Goal: Task Accomplishment & Management: Manage account settings

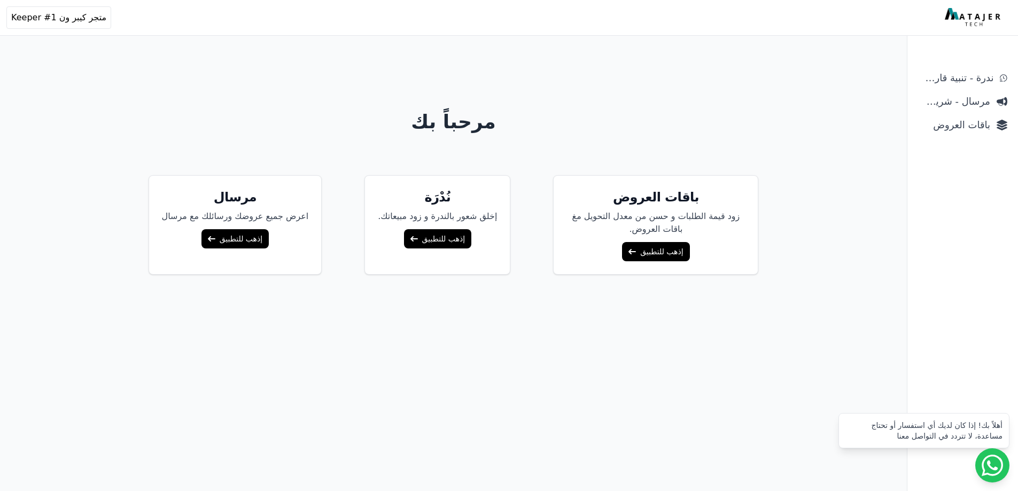
click at [658, 248] on link "إذهب للتطبيق" at bounding box center [655, 251] width 67 height 19
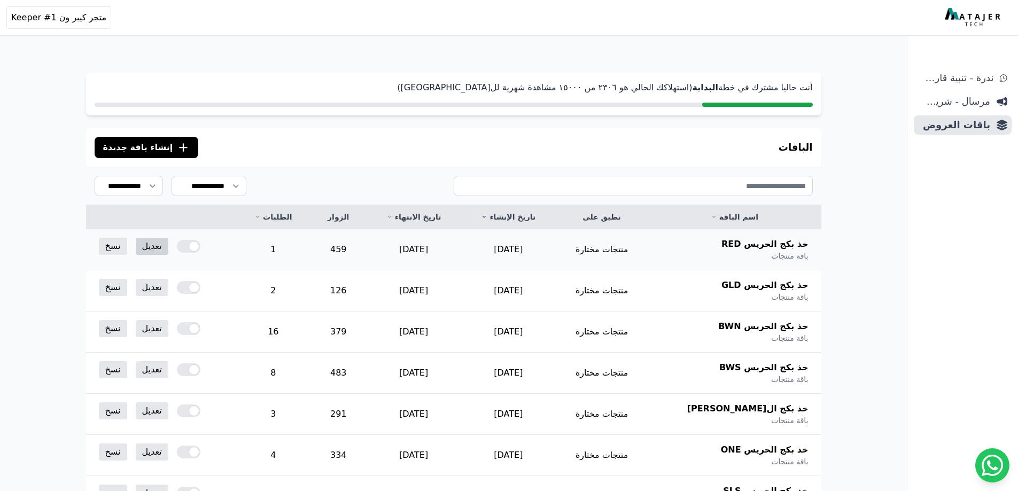
click at [150, 245] on link "تعديل" at bounding box center [152, 246] width 33 height 17
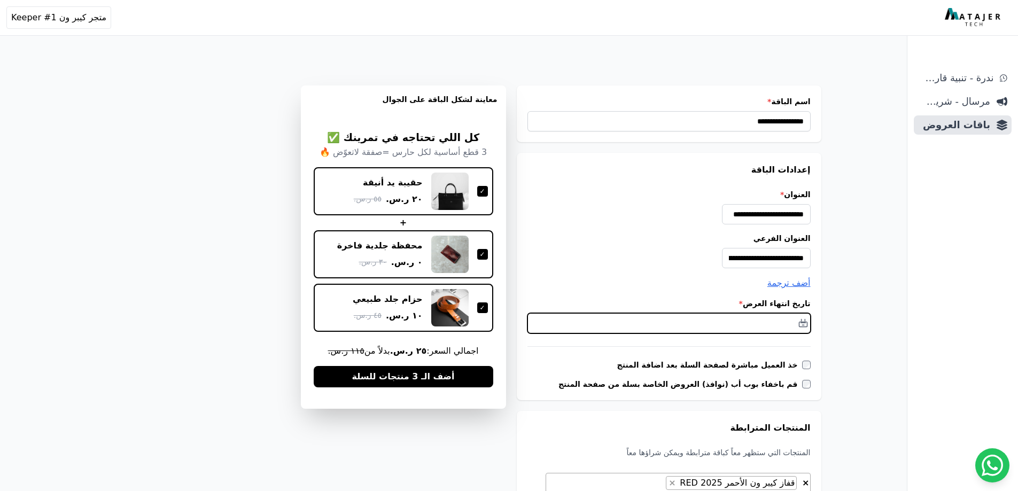
click at [734, 316] on input "text" at bounding box center [669, 323] width 283 height 20
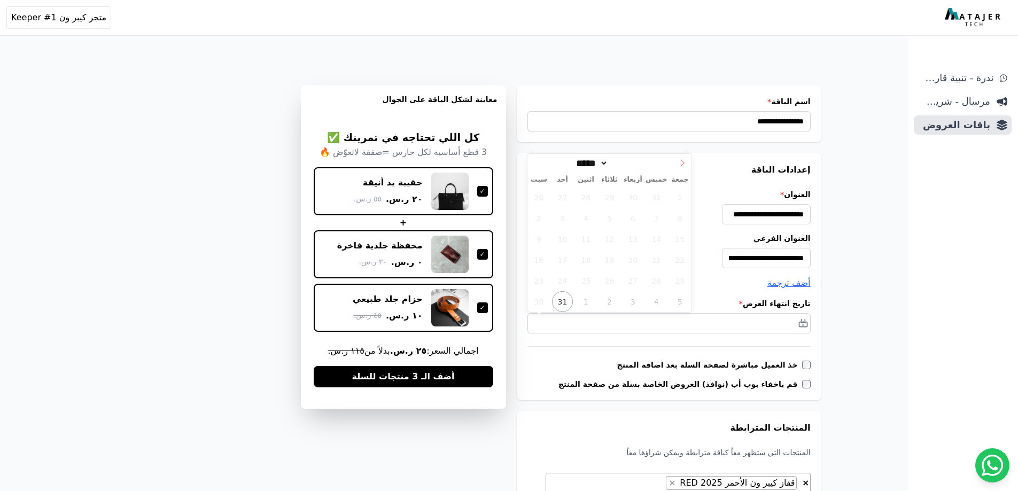
click at [688, 162] on span at bounding box center [683, 163] width 18 height 18
select select "*"
click at [614, 281] on span "30" at bounding box center [609, 281] width 21 height 21
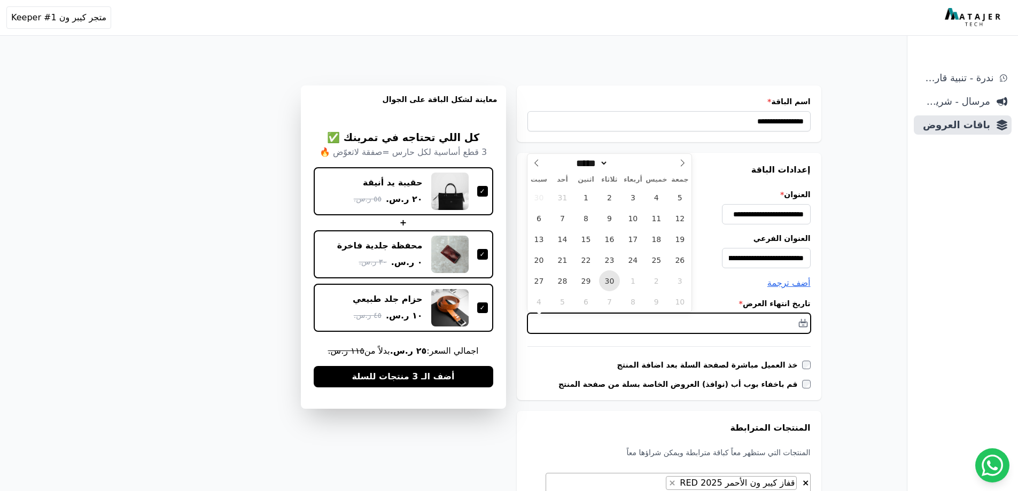
type input "**********"
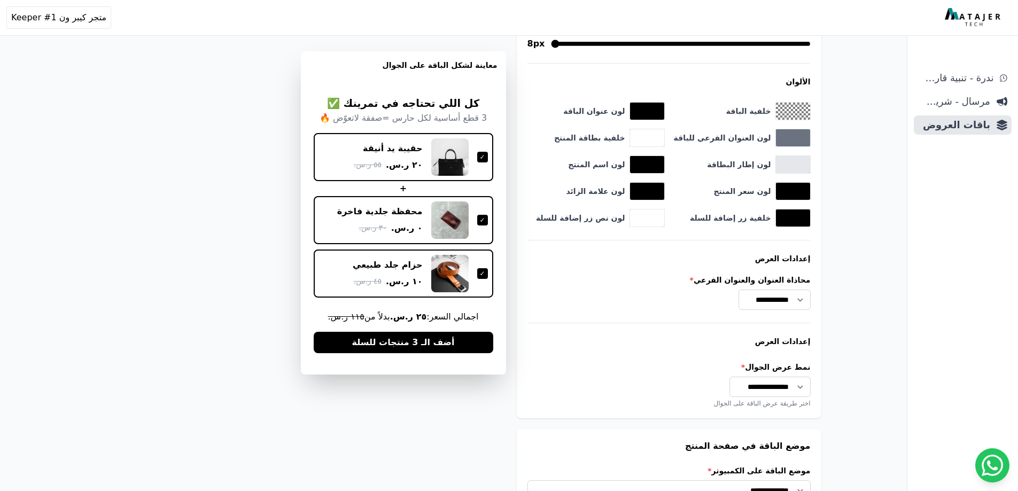
scroll to position [846, 0]
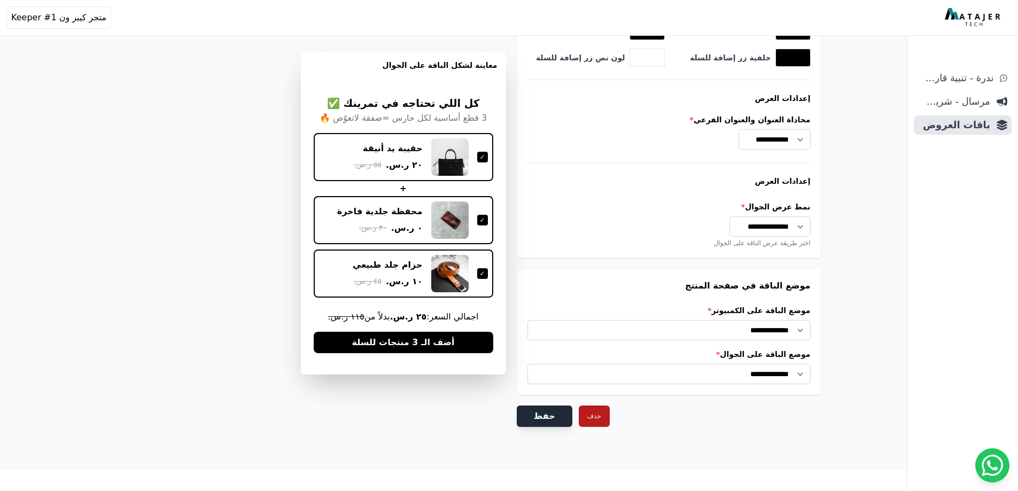
click at [534, 418] on button "حفظ" at bounding box center [545, 416] width 56 height 21
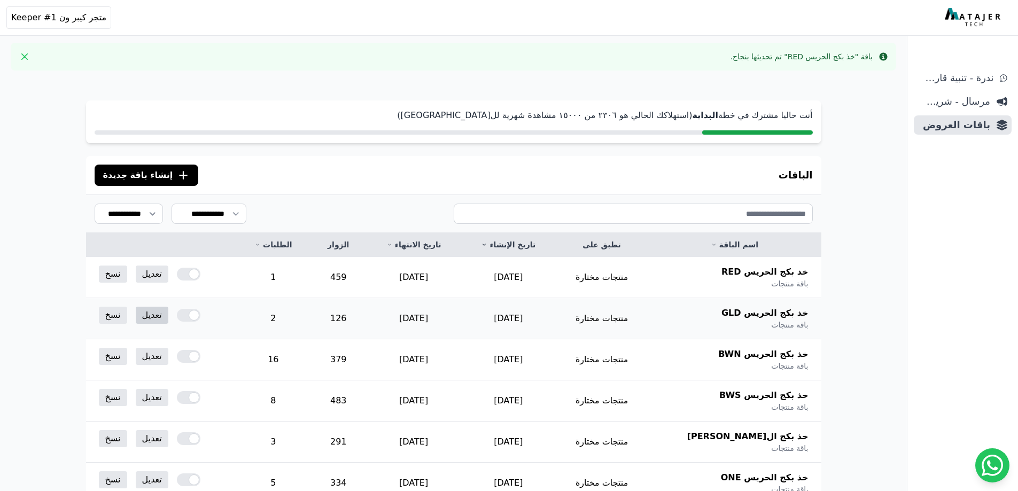
click at [143, 312] on link "تعديل" at bounding box center [152, 315] width 33 height 17
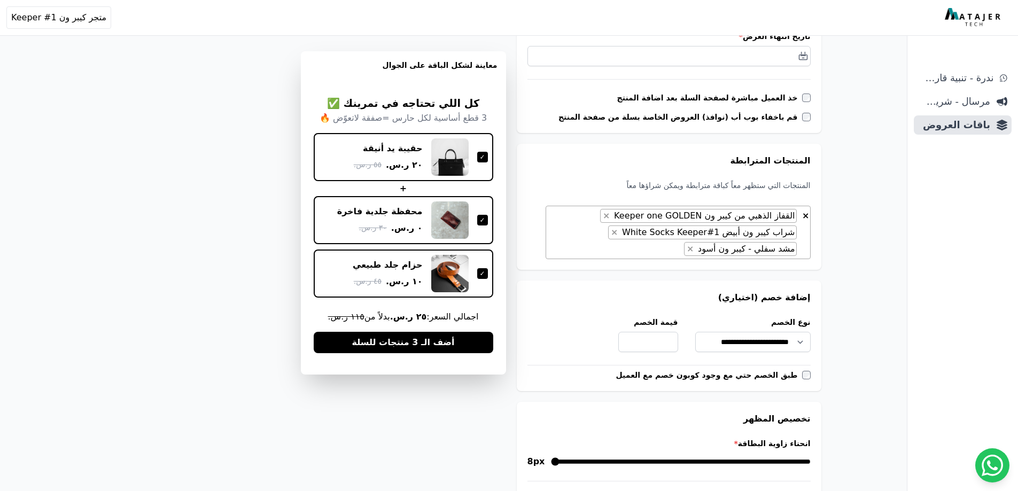
scroll to position [214, 0]
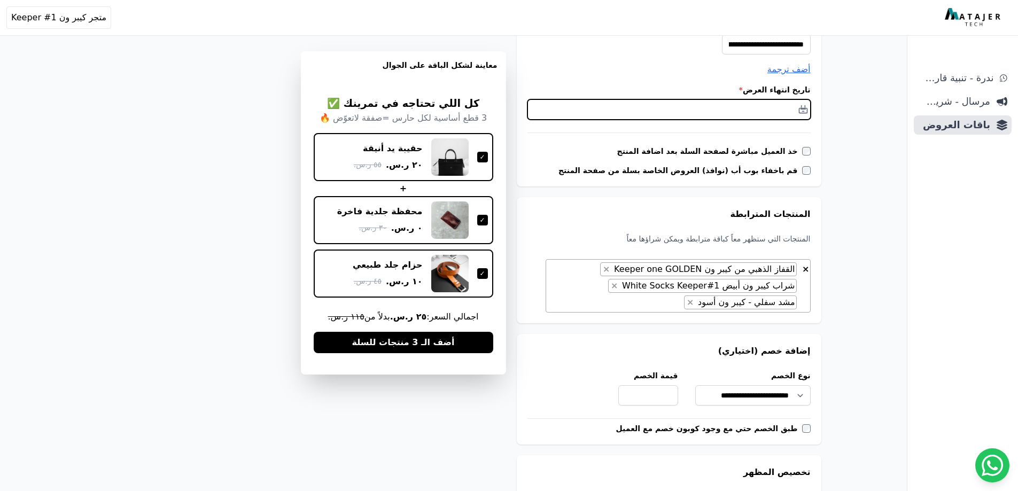
click at [761, 107] on input "text" at bounding box center [669, 109] width 283 height 20
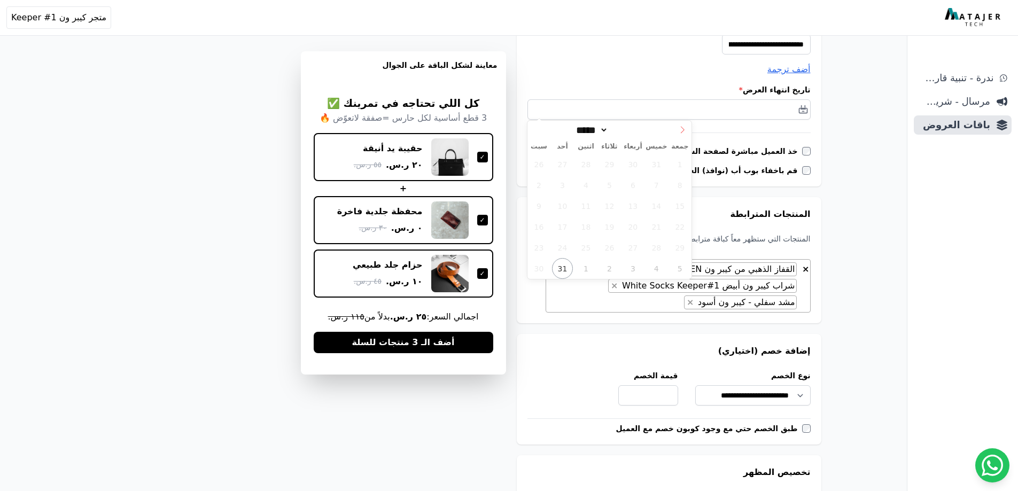
click at [679, 126] on icon at bounding box center [682, 129] width 7 height 7
select select "*"
click at [613, 252] on span "30" at bounding box center [609, 247] width 21 height 21
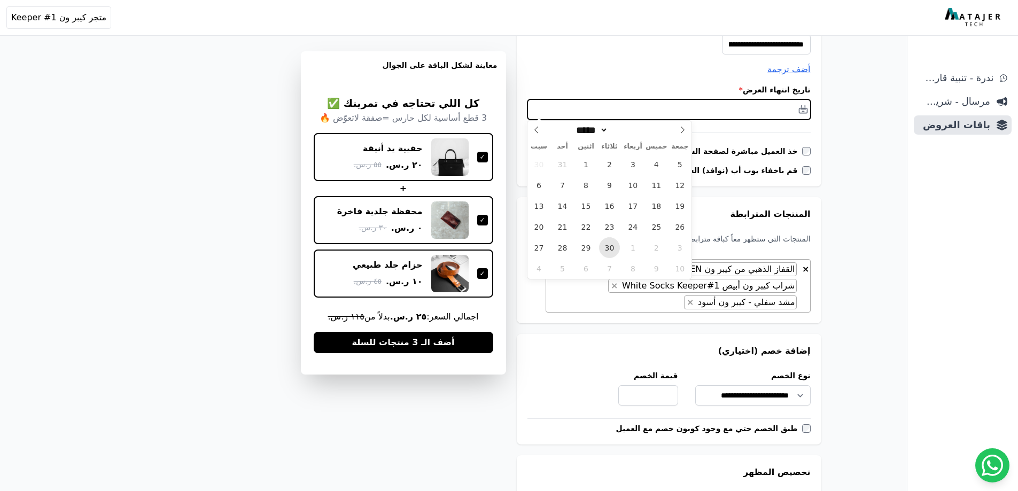
type input "**********"
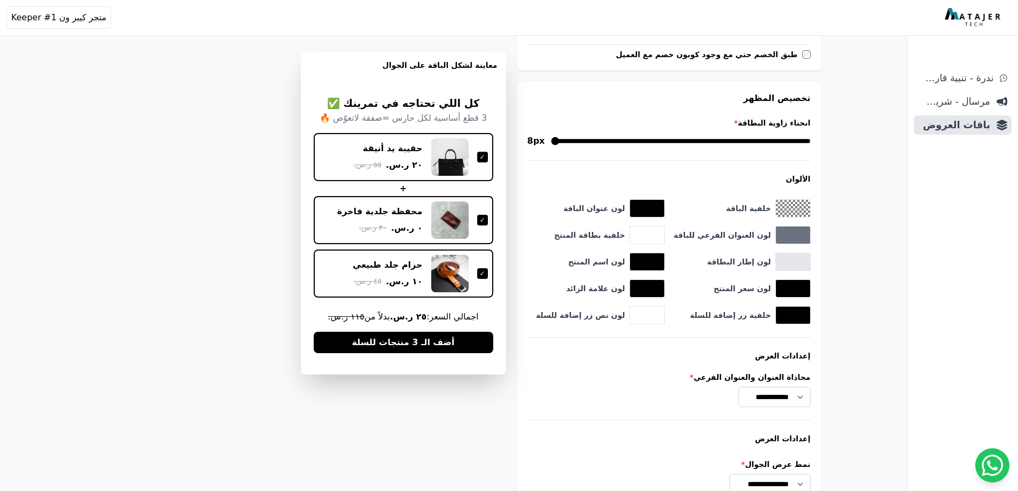
scroll to position [846, 0]
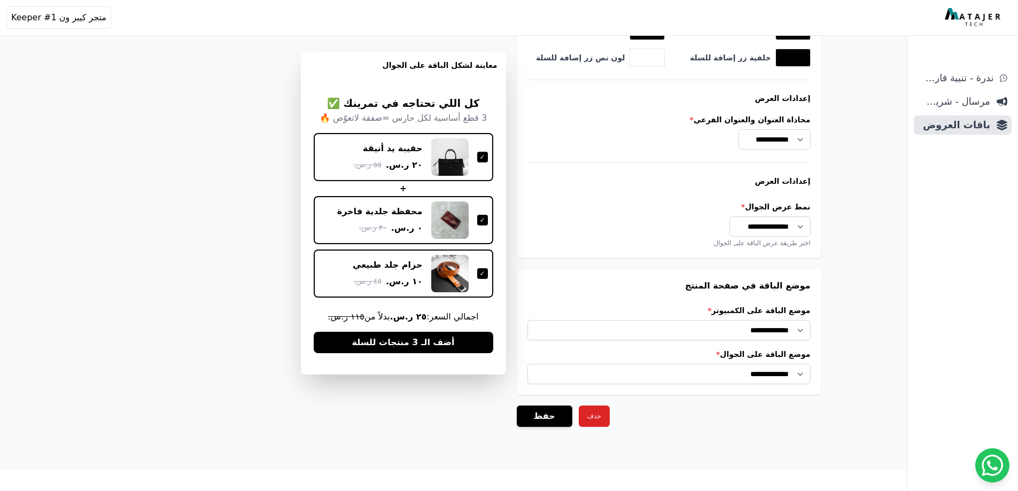
click at [579, 410] on button "حذف" at bounding box center [594, 416] width 31 height 21
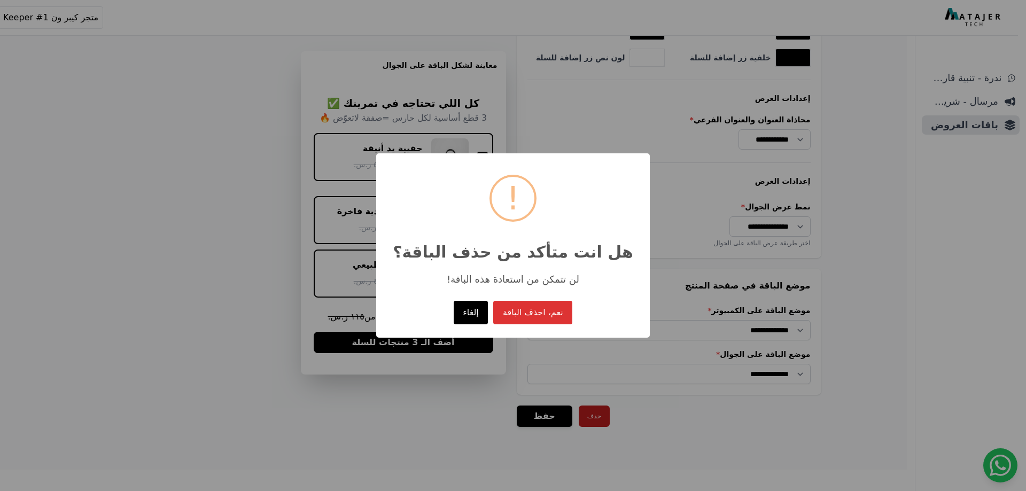
click at [462, 312] on button "إلغاء" at bounding box center [471, 313] width 35 height 24
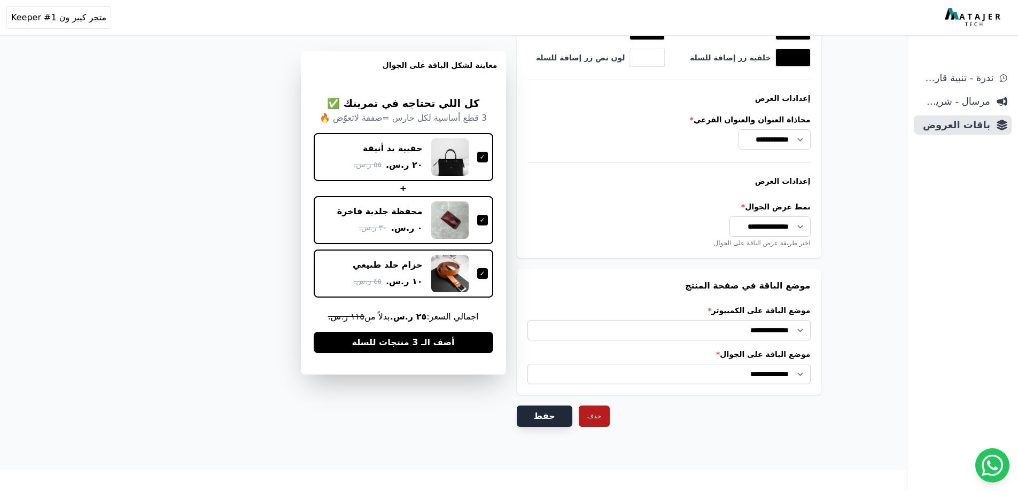
click at [536, 415] on button "حفظ" at bounding box center [545, 416] width 56 height 21
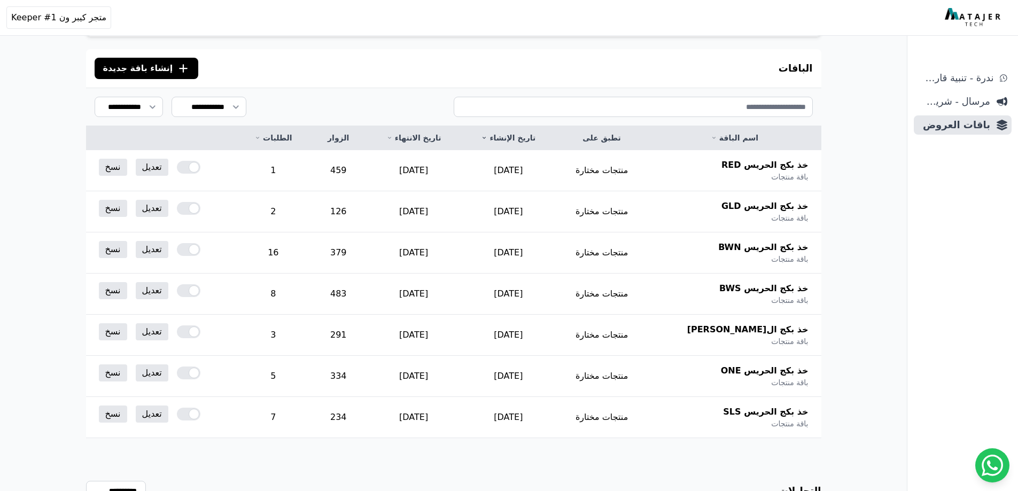
scroll to position [160, 0]
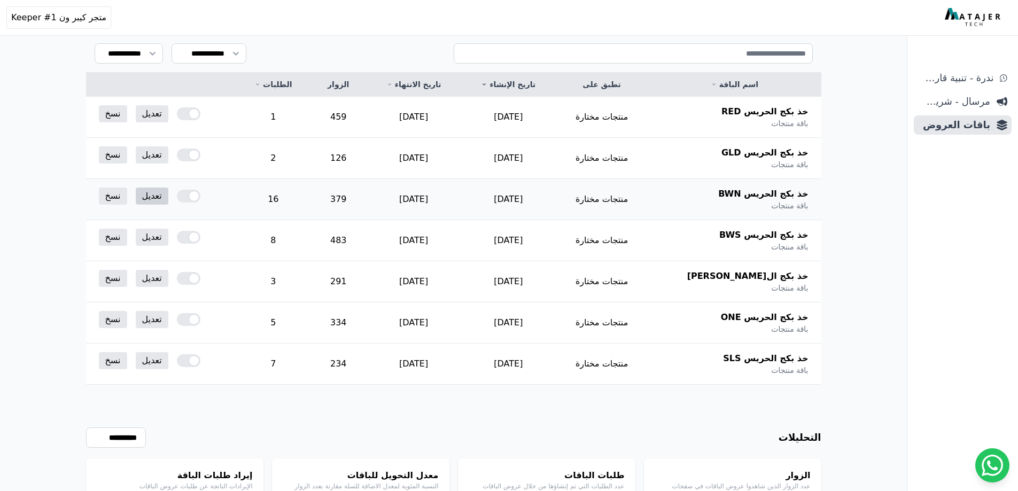
click at [144, 200] on link "تعديل" at bounding box center [152, 196] width 33 height 17
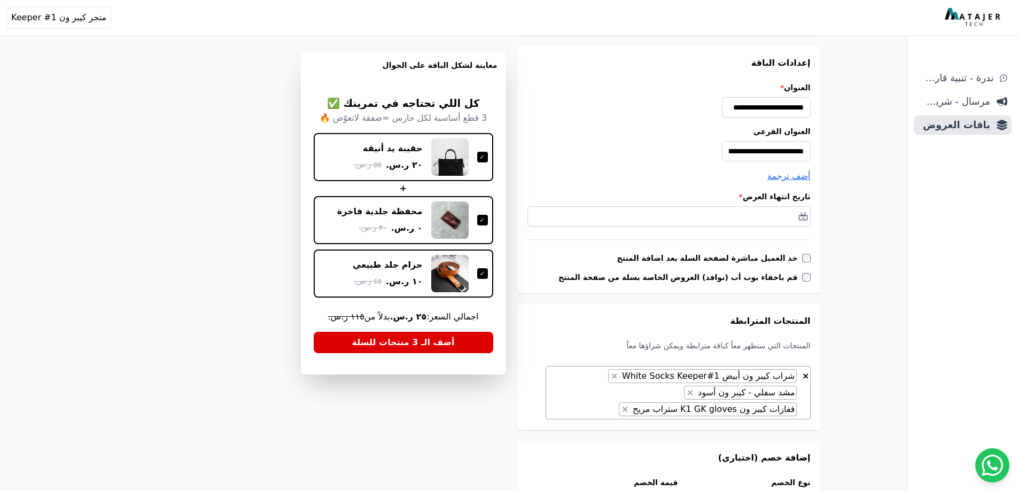
scroll to position [160, 0]
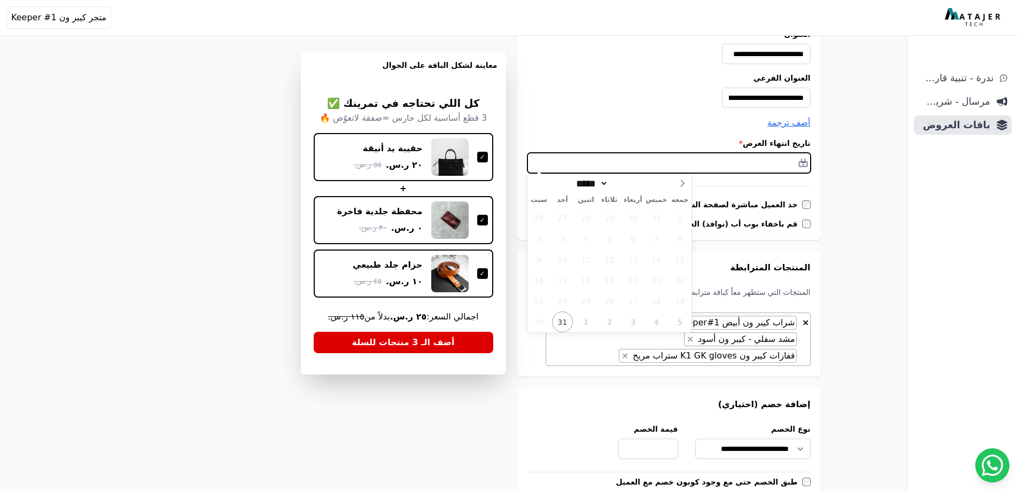
click at [639, 160] on input "text" at bounding box center [669, 163] width 283 height 20
click at [683, 180] on icon at bounding box center [682, 183] width 7 height 7
select select "*"
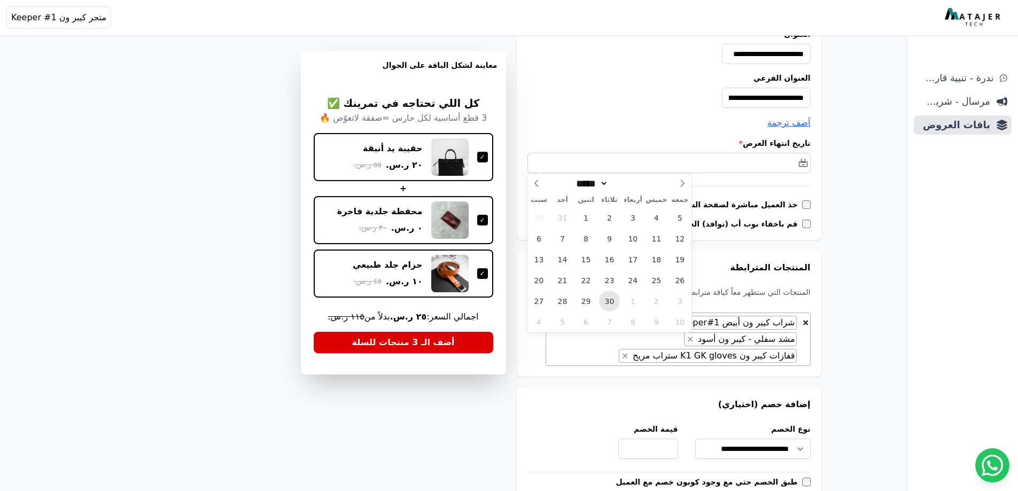
click at [602, 300] on span "30" at bounding box center [609, 301] width 21 height 21
type input "**********"
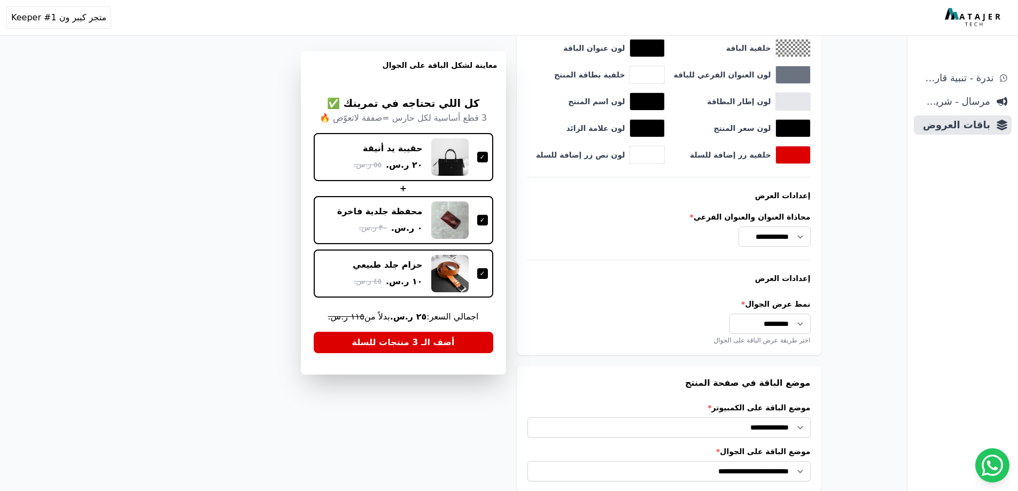
scroll to position [846, 0]
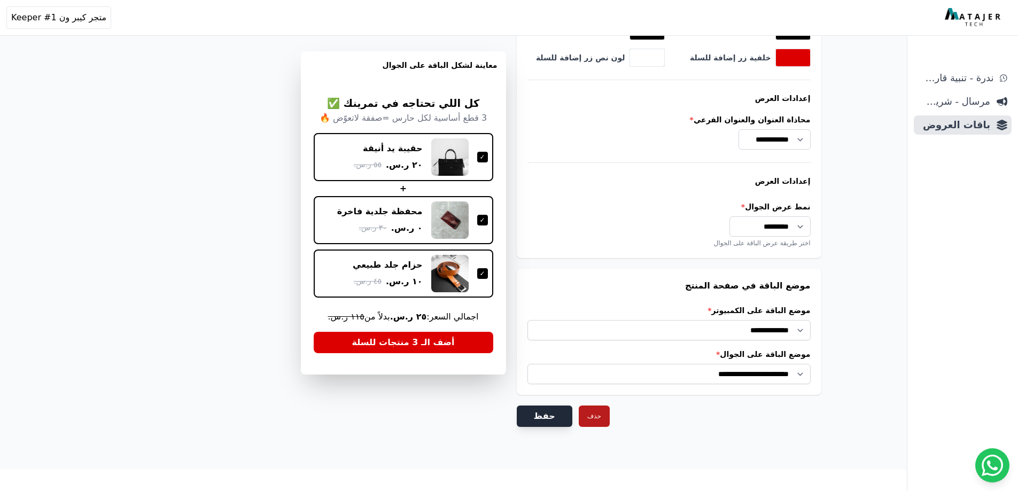
click at [526, 413] on button "حفظ" at bounding box center [545, 416] width 56 height 21
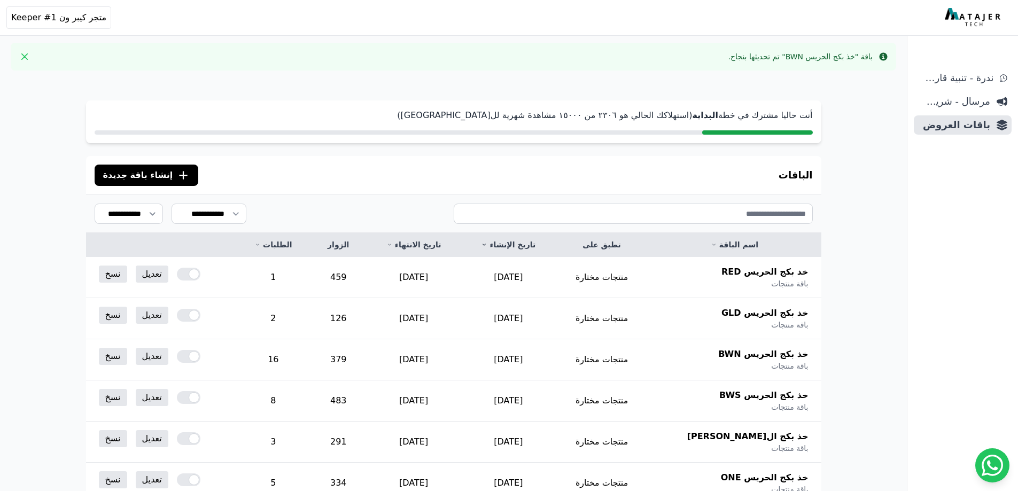
scroll to position [214, 0]
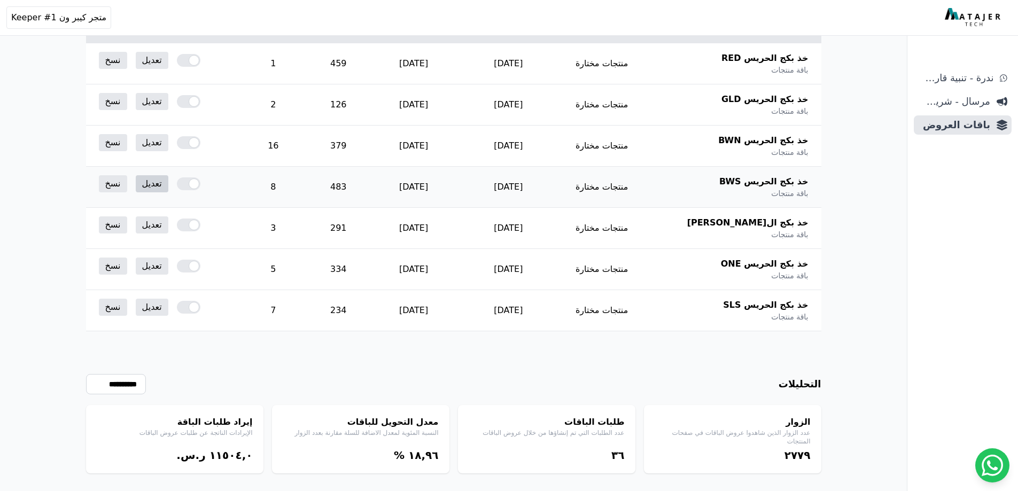
click at [156, 189] on link "تعديل" at bounding box center [152, 183] width 33 height 17
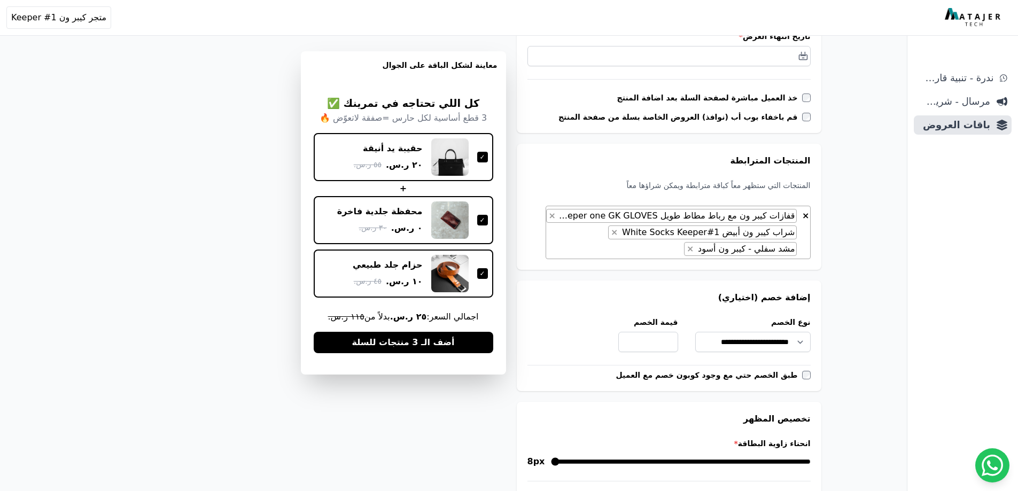
scroll to position [160, 0]
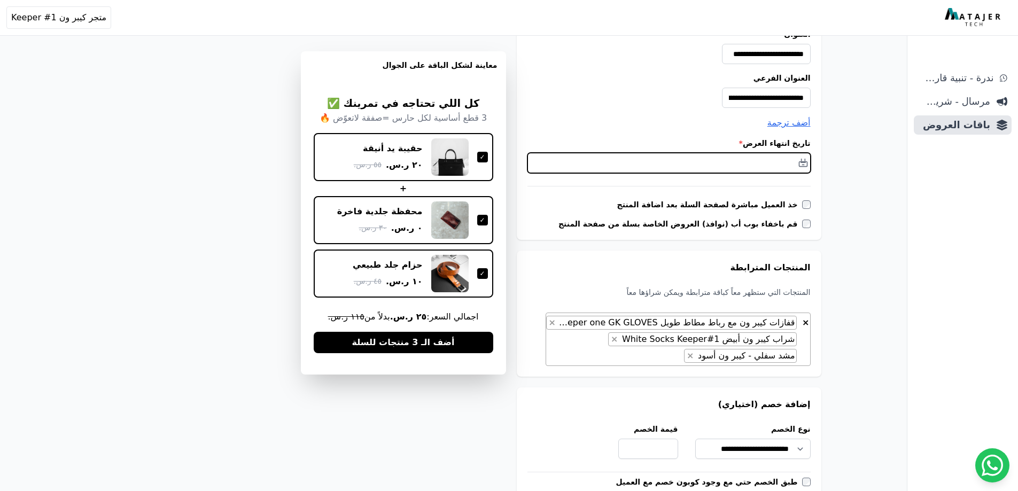
click at [704, 163] on input "text" at bounding box center [669, 163] width 283 height 20
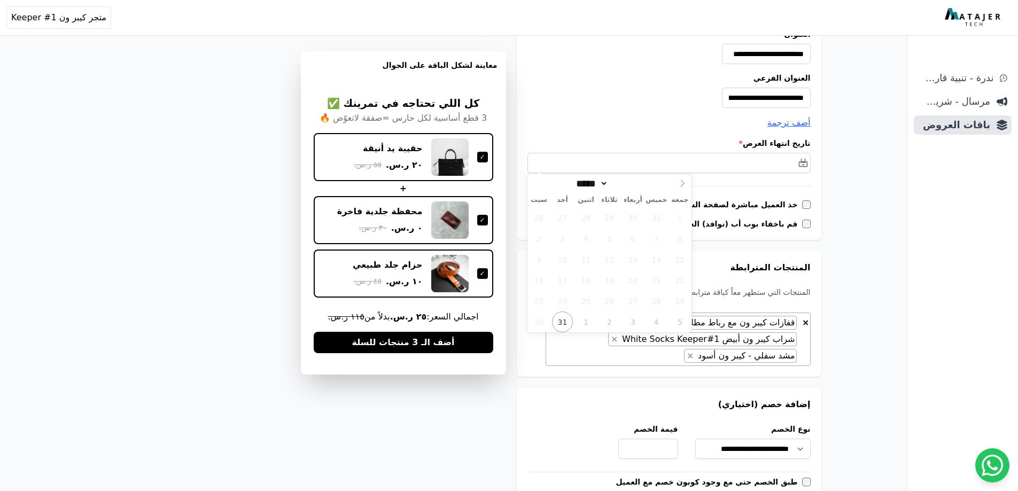
click at [684, 183] on icon at bounding box center [682, 183] width 7 height 7
select select "*"
click at [608, 306] on span "30" at bounding box center [609, 301] width 21 height 21
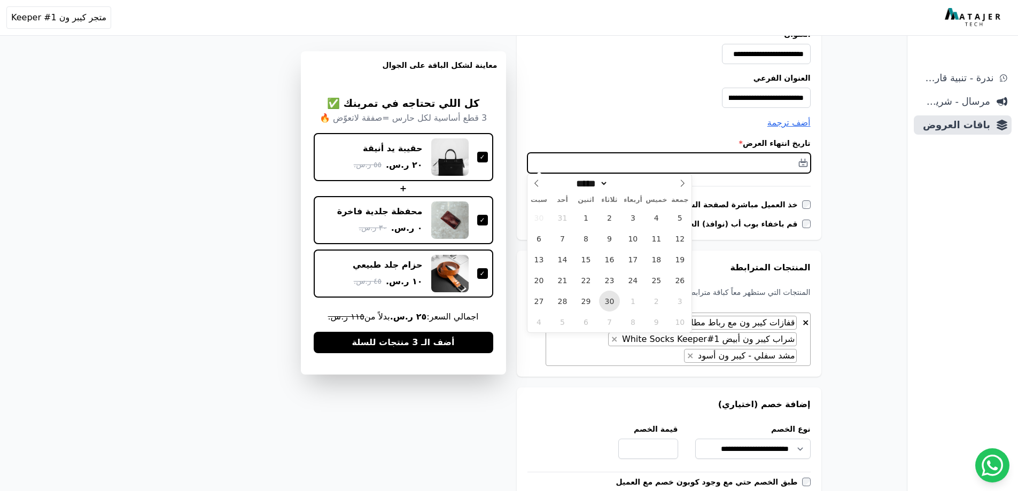
type input "**********"
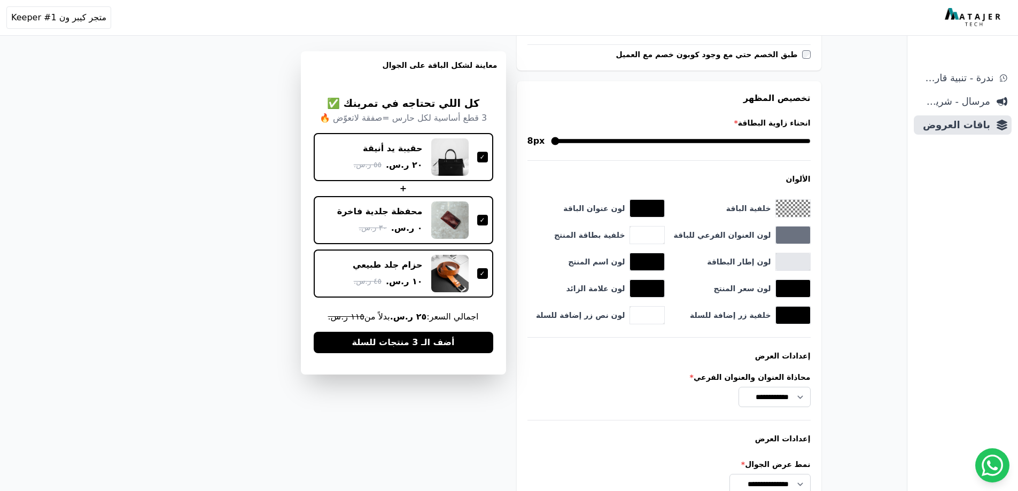
scroll to position [846, 0]
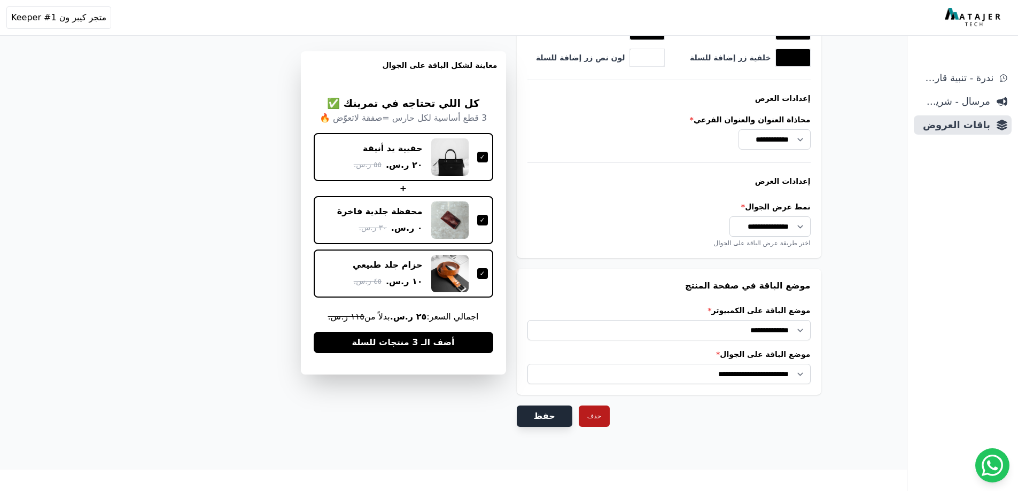
click at [546, 410] on button "حفظ" at bounding box center [545, 416] width 56 height 21
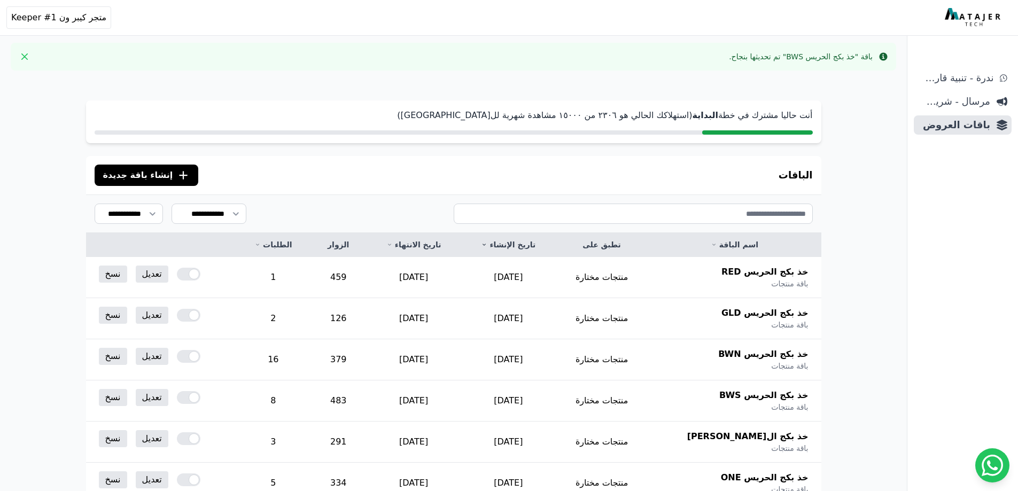
scroll to position [230, 0]
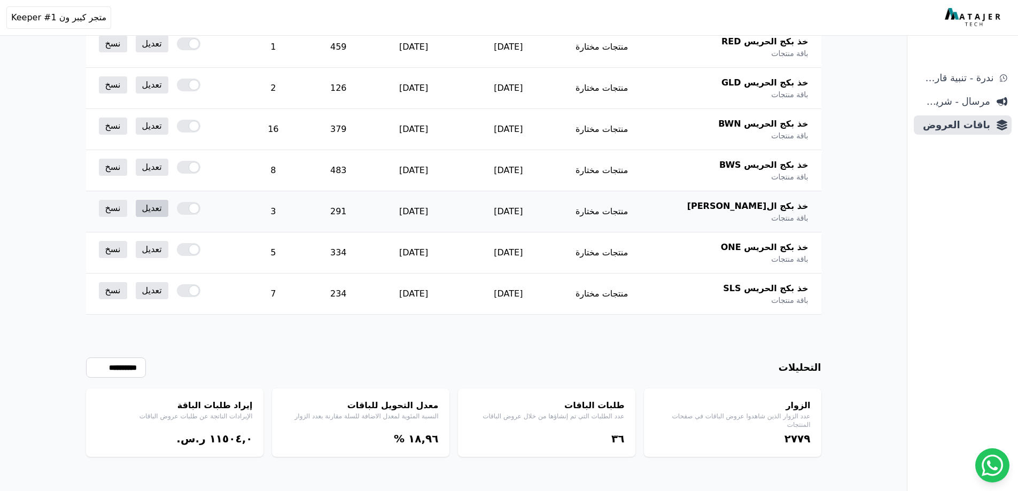
click at [158, 209] on link "تعديل" at bounding box center [152, 208] width 33 height 17
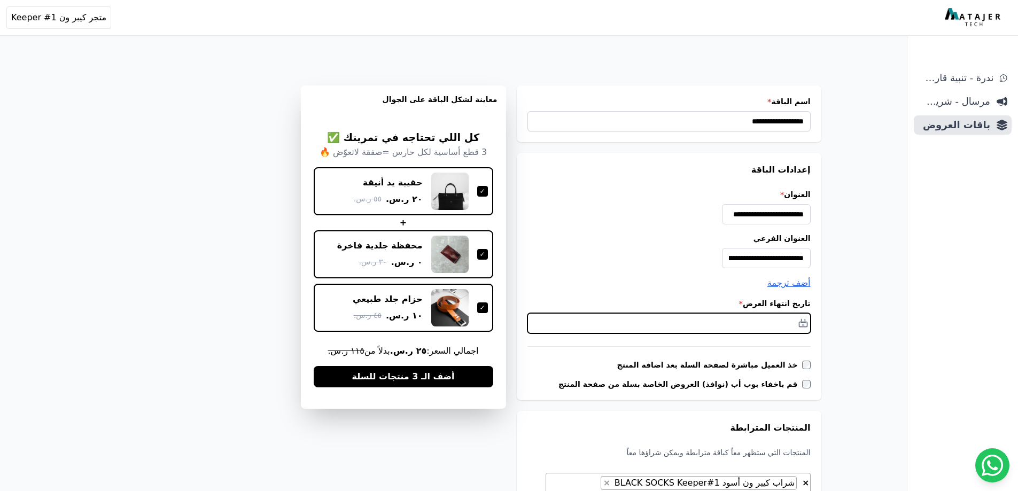
click at [648, 327] on input "text" at bounding box center [669, 323] width 283 height 20
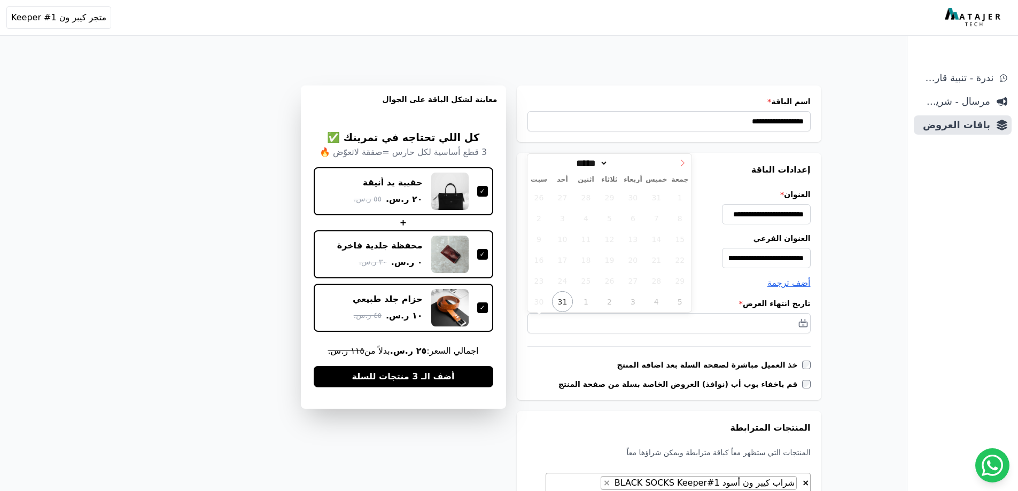
click at [676, 164] on span at bounding box center [683, 163] width 18 height 18
select select "*"
click at [607, 281] on span "30" at bounding box center [609, 281] width 21 height 21
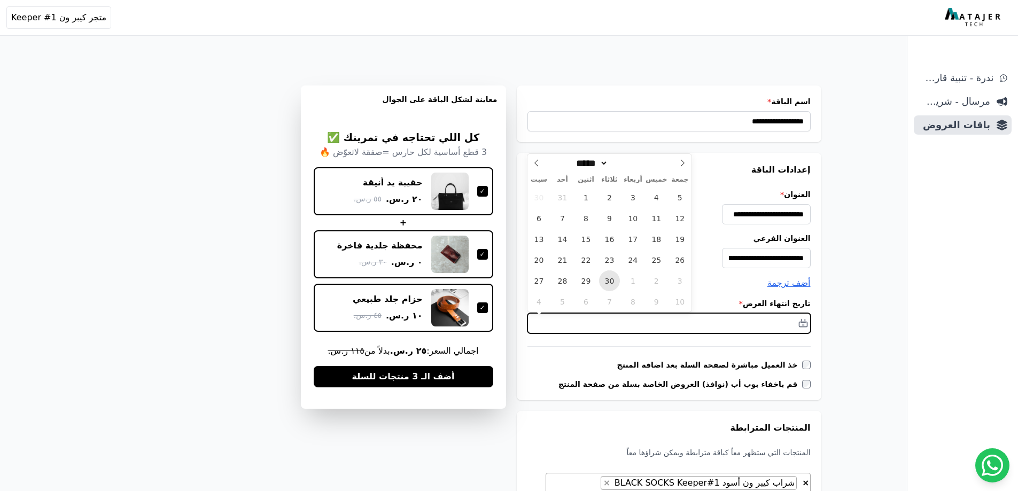
type input "**********"
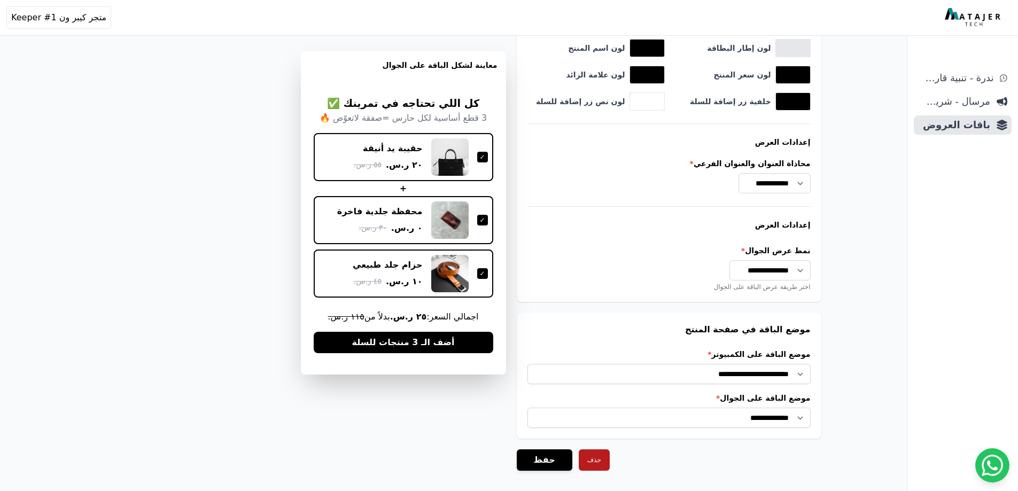
scroll to position [846, 0]
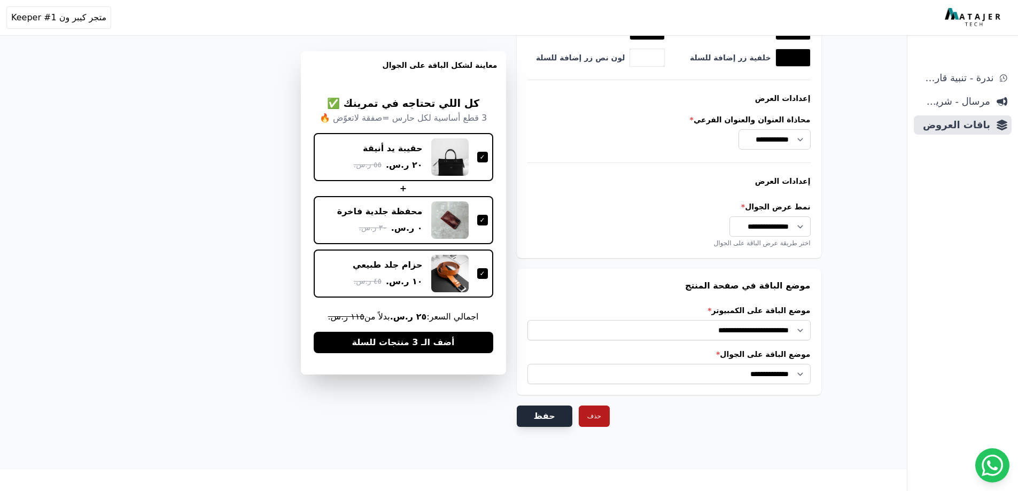
click at [541, 413] on button "حفظ" at bounding box center [545, 416] width 56 height 21
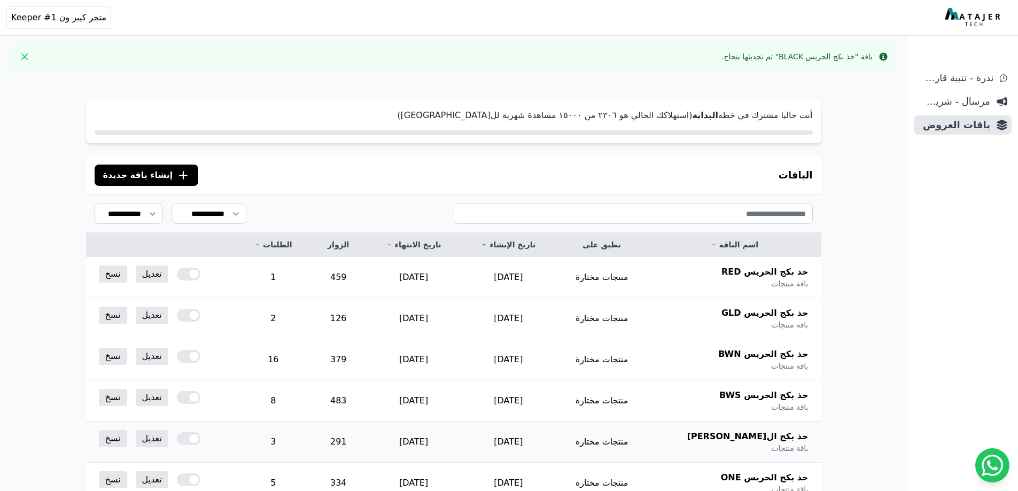
scroll to position [230, 0]
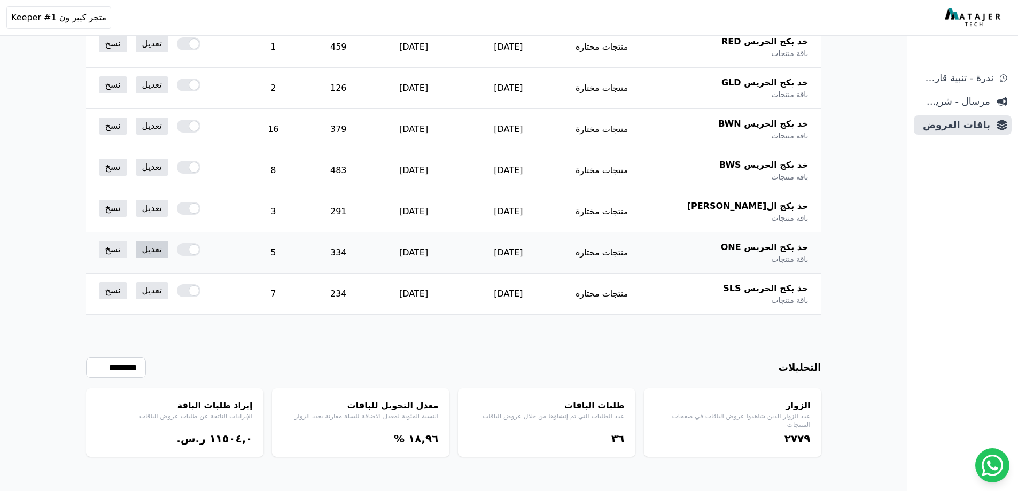
click at [151, 246] on link "تعديل" at bounding box center [152, 249] width 33 height 17
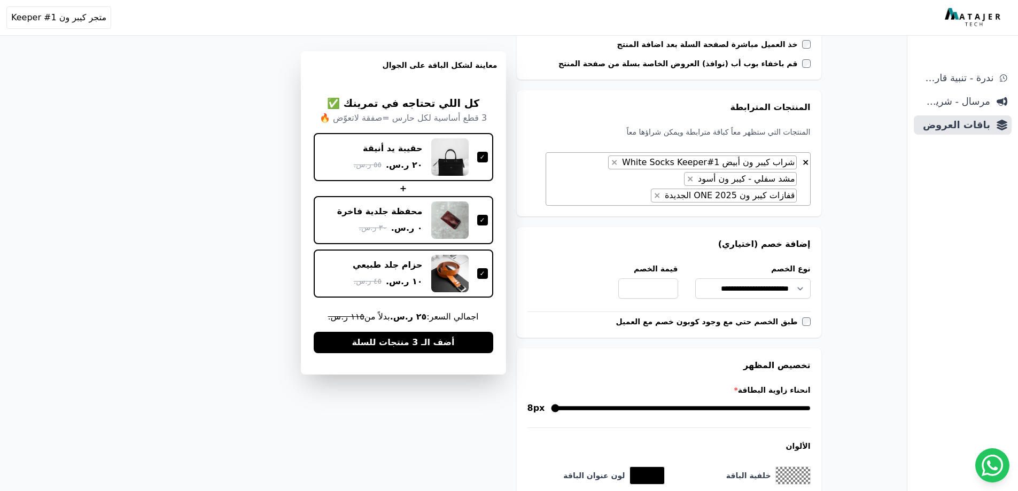
scroll to position [160, 0]
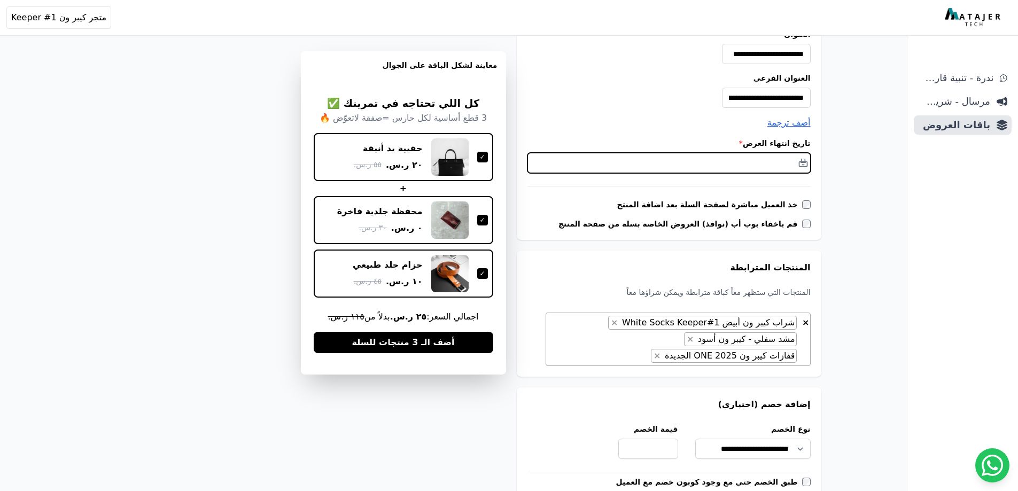
click at [608, 168] on input "text" at bounding box center [669, 163] width 283 height 20
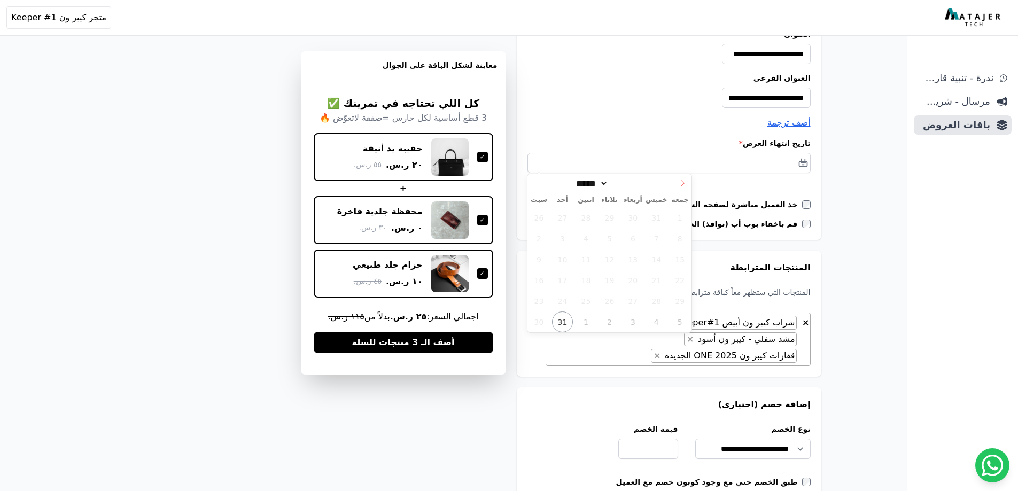
click at [678, 184] on span at bounding box center [683, 183] width 18 height 18
select select "*"
click at [606, 298] on span "30" at bounding box center [609, 301] width 21 height 21
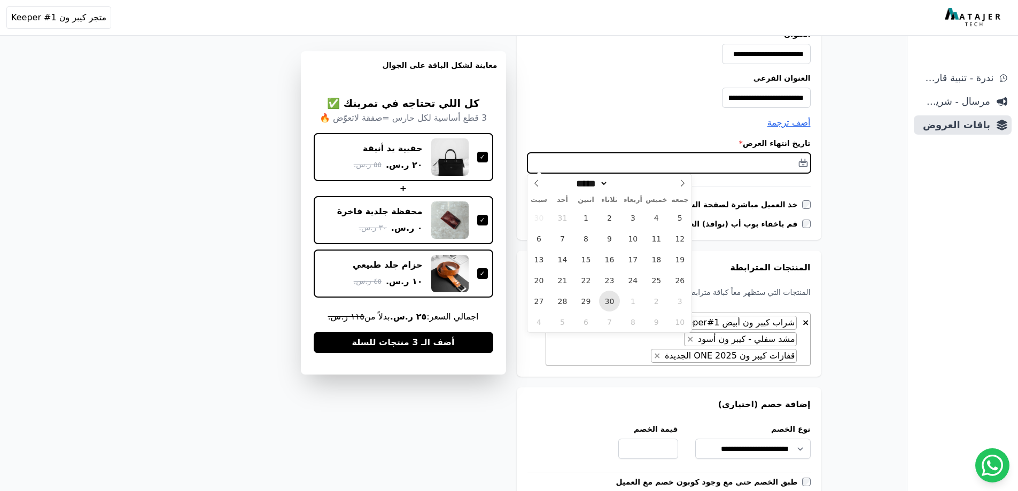
type input "**********"
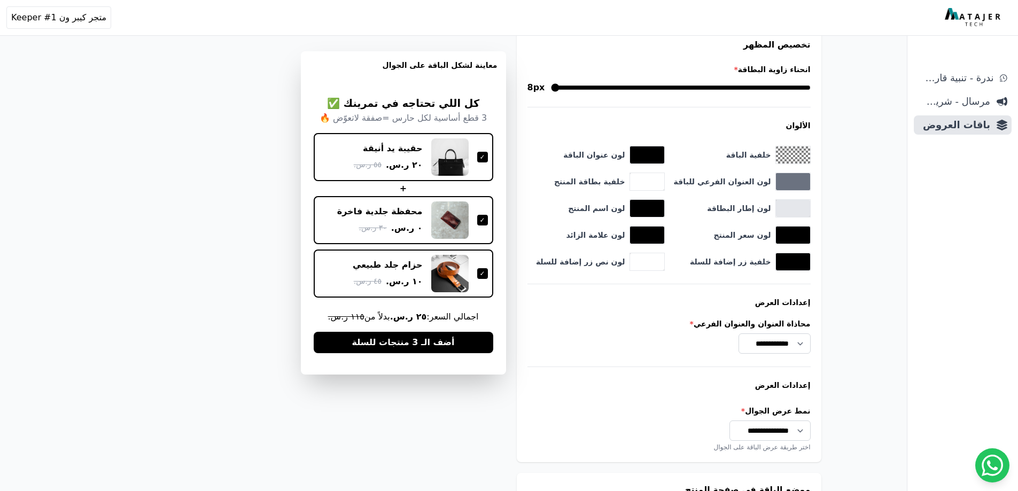
scroll to position [846, 0]
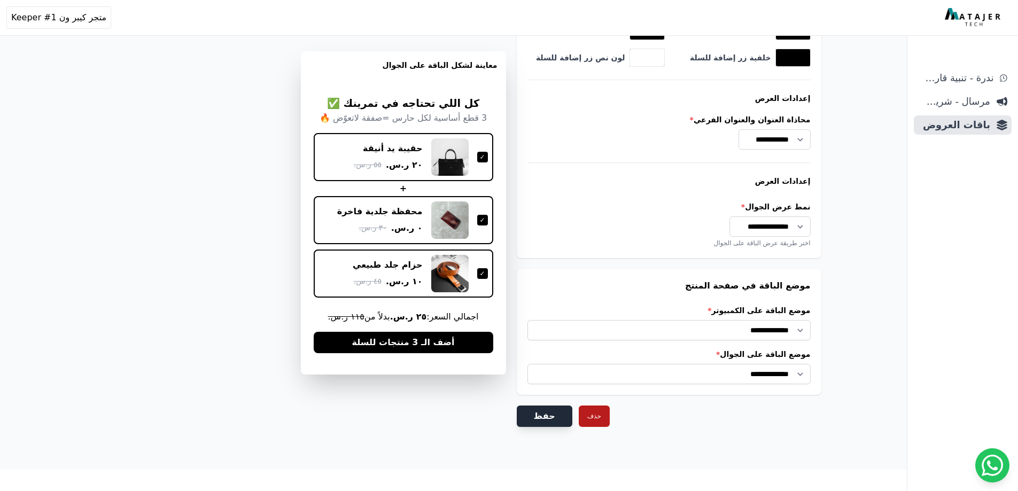
click at [521, 414] on button "حفظ" at bounding box center [545, 416] width 56 height 21
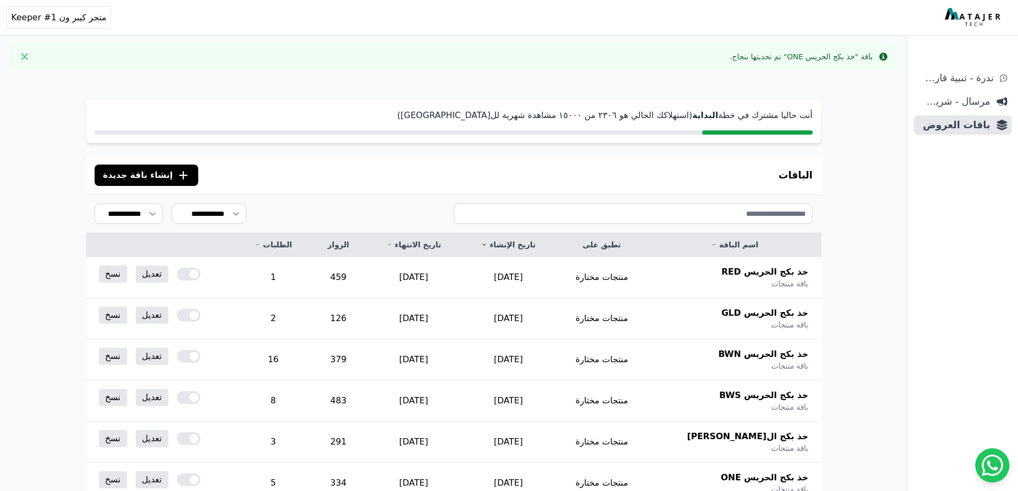
scroll to position [230, 0]
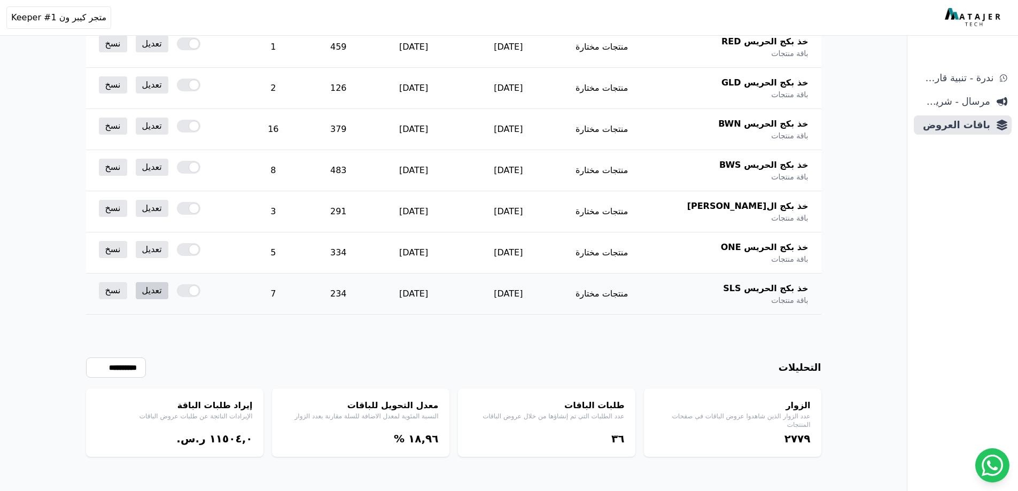
click at [160, 292] on link "تعديل" at bounding box center [152, 290] width 33 height 17
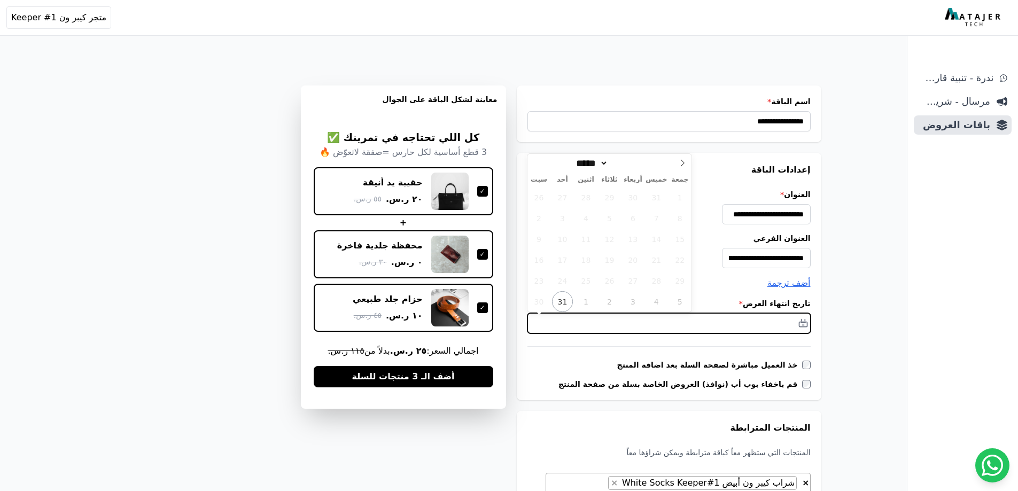
click at [714, 326] on input "text" at bounding box center [669, 323] width 283 height 20
click at [684, 162] on icon at bounding box center [682, 162] width 7 height 7
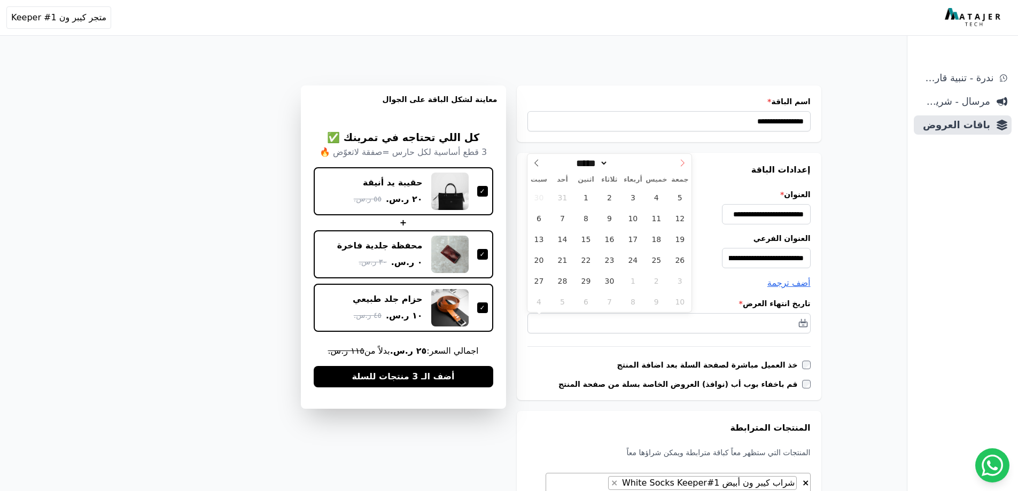
select select "*"
click at [604, 284] on span "30" at bounding box center [609, 281] width 21 height 21
type input "**********"
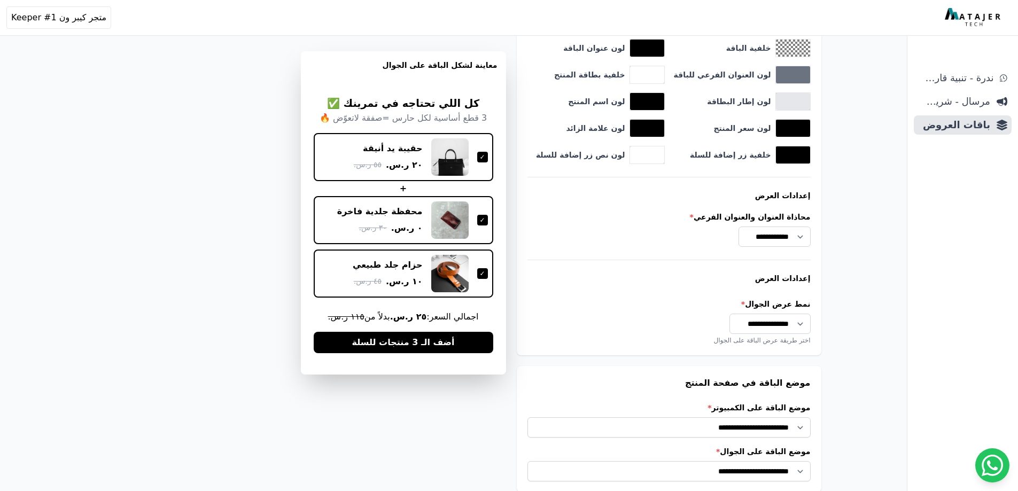
scroll to position [846, 0]
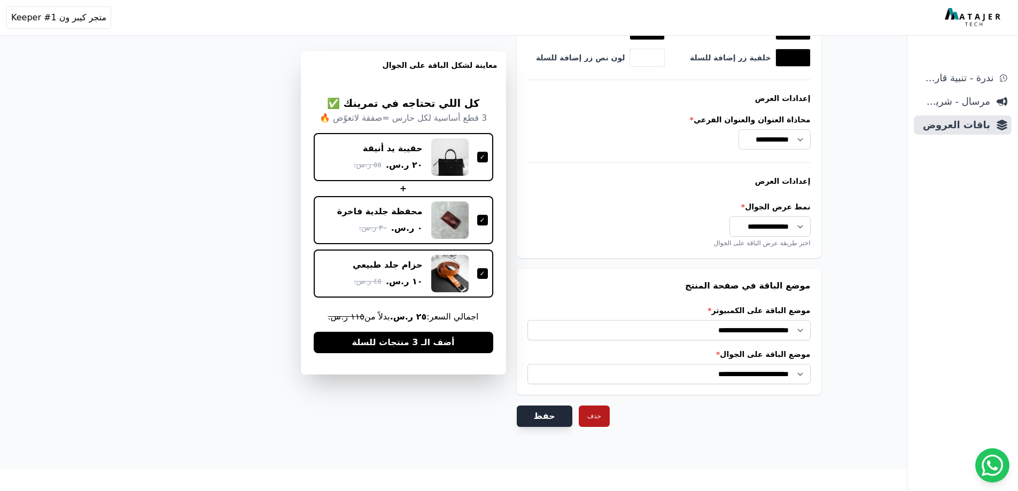
click at [525, 417] on button "حفظ" at bounding box center [545, 416] width 56 height 21
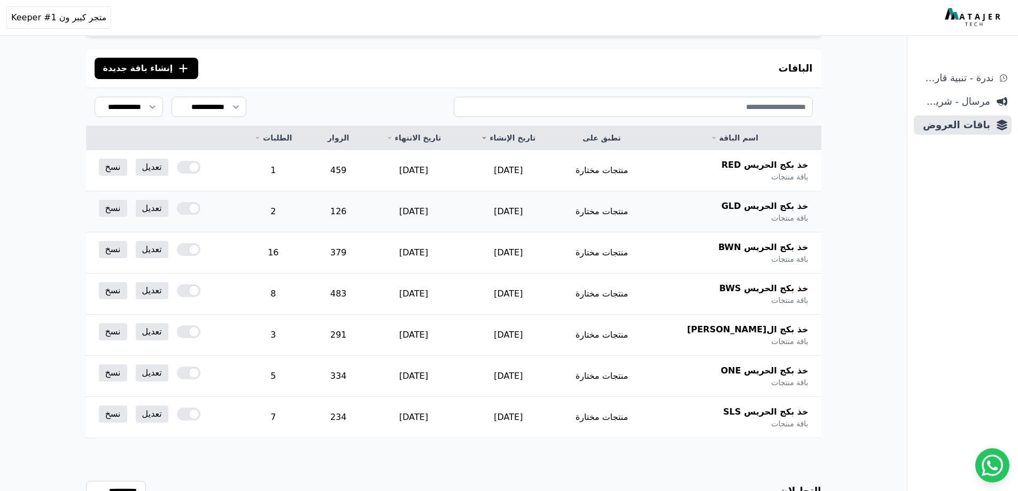
scroll to position [160, 0]
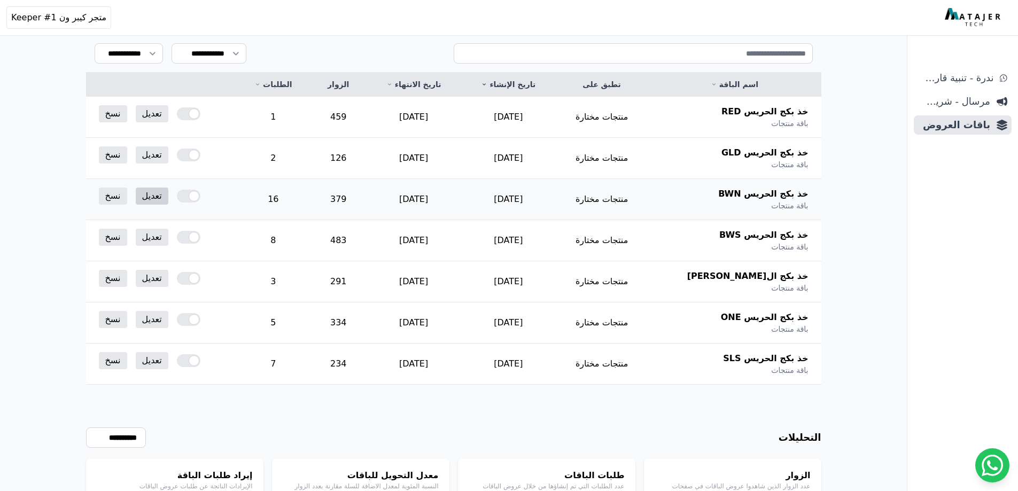
click at [146, 197] on link "تعديل" at bounding box center [152, 196] width 33 height 17
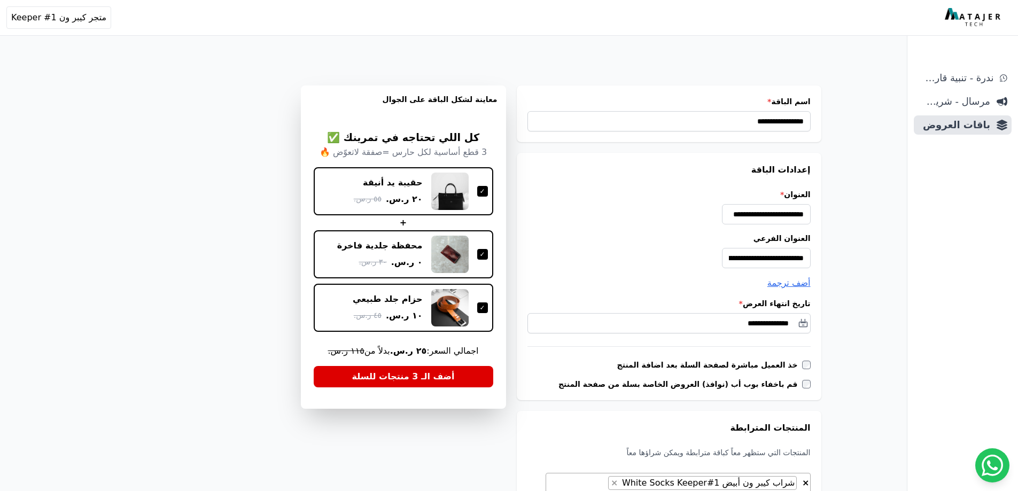
click at [979, 18] on img at bounding box center [974, 17] width 58 height 19
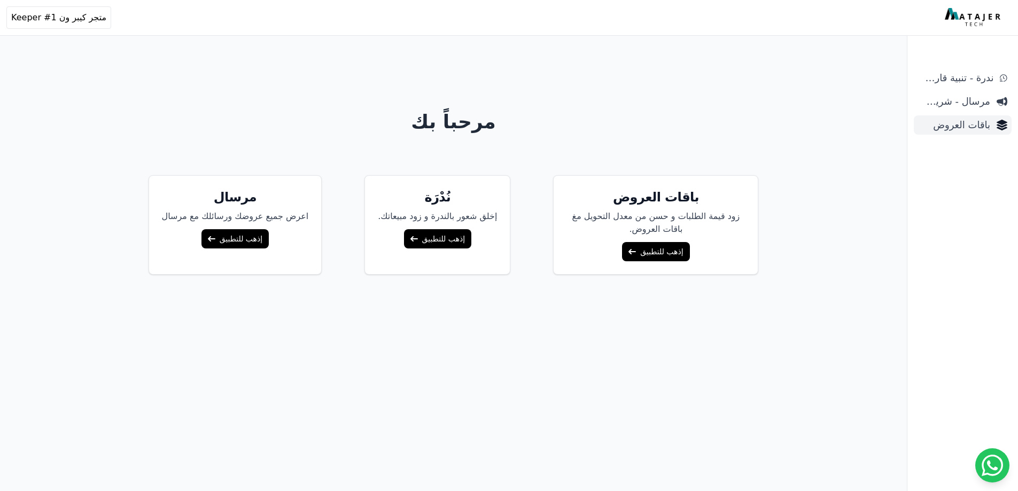
click at [974, 123] on span "باقات العروض" at bounding box center [954, 125] width 72 height 15
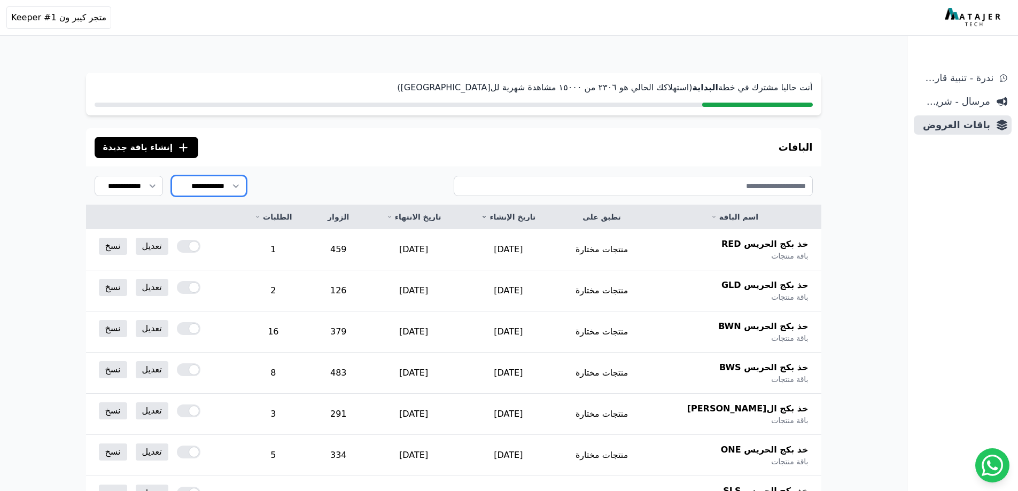
click at [238, 187] on select "**********" at bounding box center [209, 186] width 75 height 20
click at [151, 186] on select "**********" at bounding box center [129, 186] width 68 height 20
click at [341, 163] on div "الباقات .cls-1{fill:none;stroke:#fff;stroke-linecap:round;stroke-linejoin:round…" at bounding box center [454, 147] width 736 height 38
drag, startPoint x: 632, startPoint y: 90, endPoint x: 485, endPoint y: 95, distance: 147.1
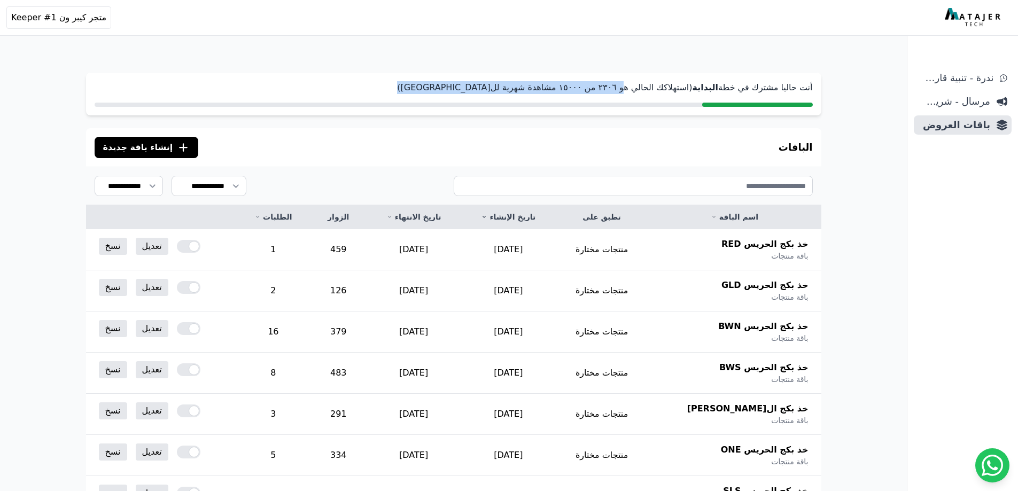
click at [500, 95] on div "أنت حاليا مشترك في خطة البداية (استهلاكك الحالي هو ٢۳۰٦ من ١٥۰۰۰ مشاهدة شهرية ل…" at bounding box center [454, 94] width 736 height 43
click at [480, 95] on div "أنت حاليا مشترك في خطة البداية (استهلاكك الحالي هو ٢۳۰٦ من ١٥۰۰۰ مشاهدة شهرية ل…" at bounding box center [454, 94] width 736 height 43
click at [87, 16] on span "متجر كيبر ون Keeper #1" at bounding box center [58, 17] width 95 height 13
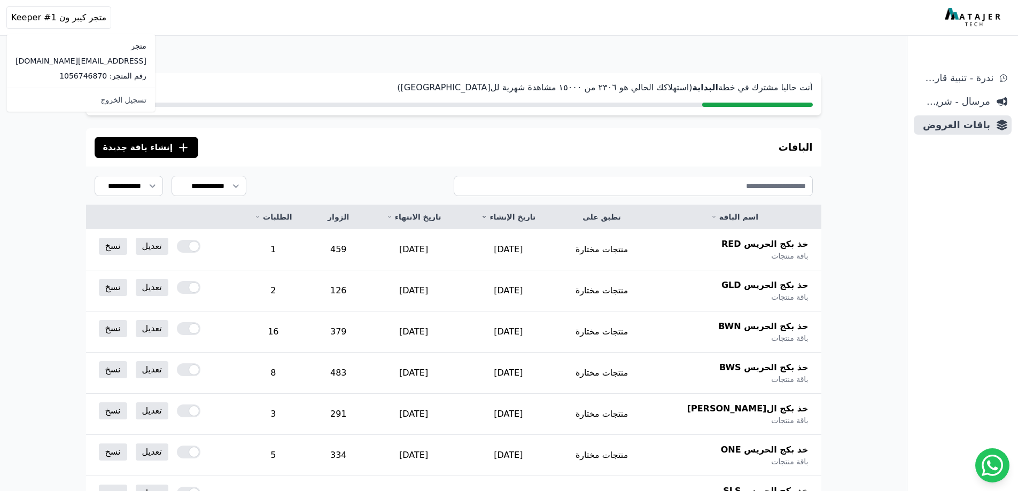
click at [291, 53] on div "أنت حاليا مشترك في خطة البداية (استهلاكك الحالي هو ٢۳۰٦ من ١٥۰۰۰ مشاهدة شهرية ل…" at bounding box center [453, 372] width 821 height 643
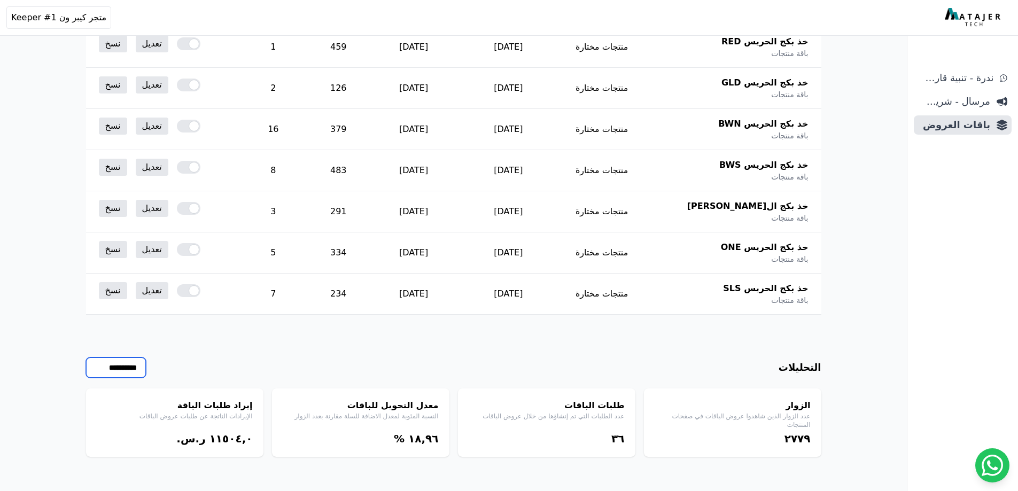
click at [121, 368] on select "**********" at bounding box center [116, 368] width 60 height 20
select select "********"
click at [86, 358] on select "**********" at bounding box center [116, 368] width 60 height 20
click at [283, 344] on div "**********" at bounding box center [454, 386] width 736 height 142
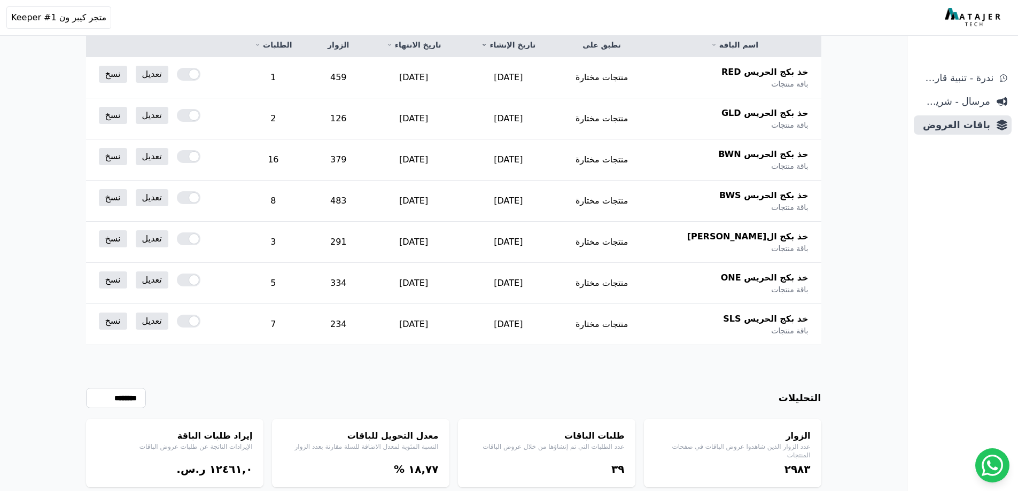
scroll to position [0, 0]
